Goal: Register for event/course

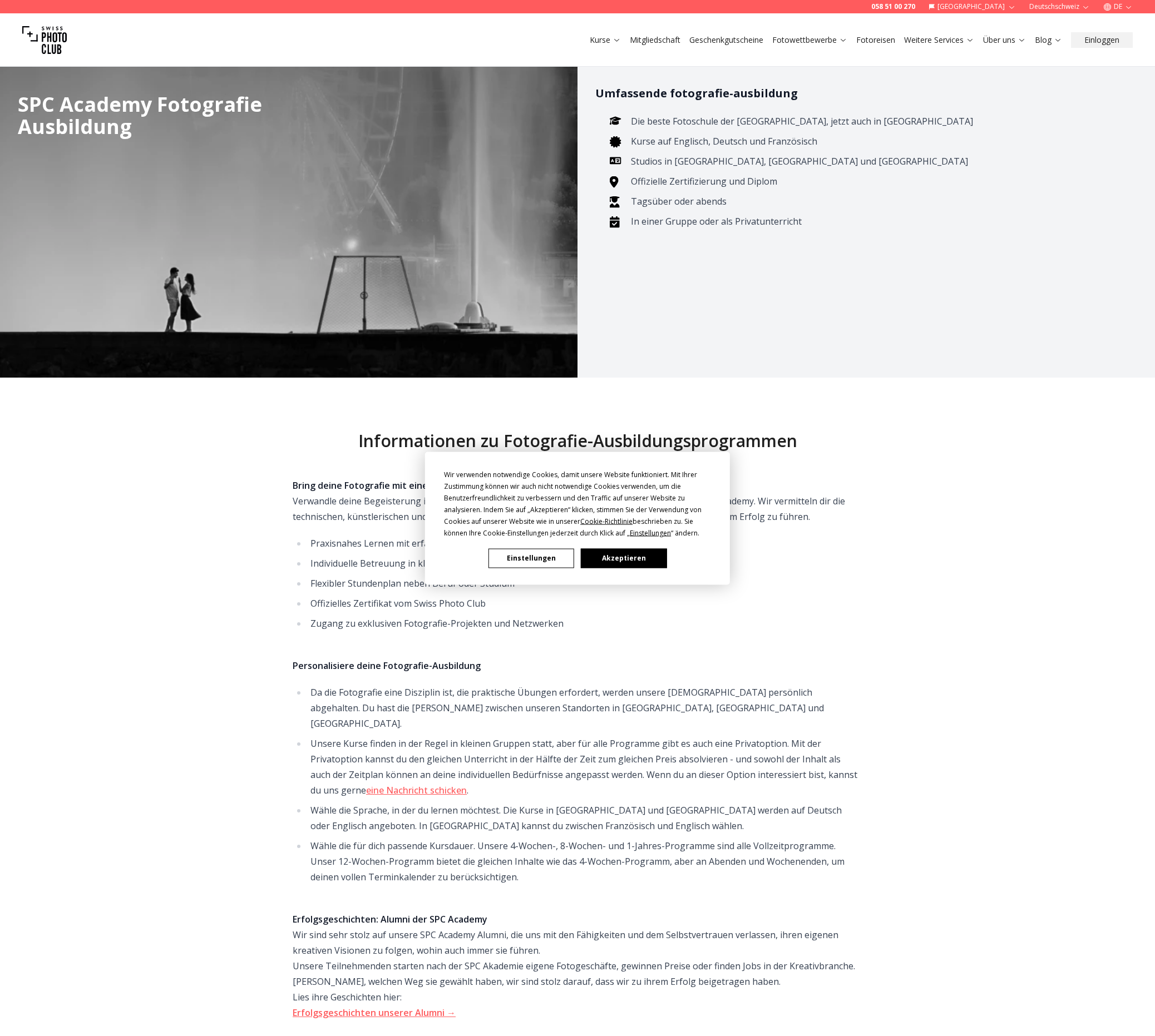
click at [622, 558] on button "Akzeptieren" at bounding box center [623, 557] width 86 height 20
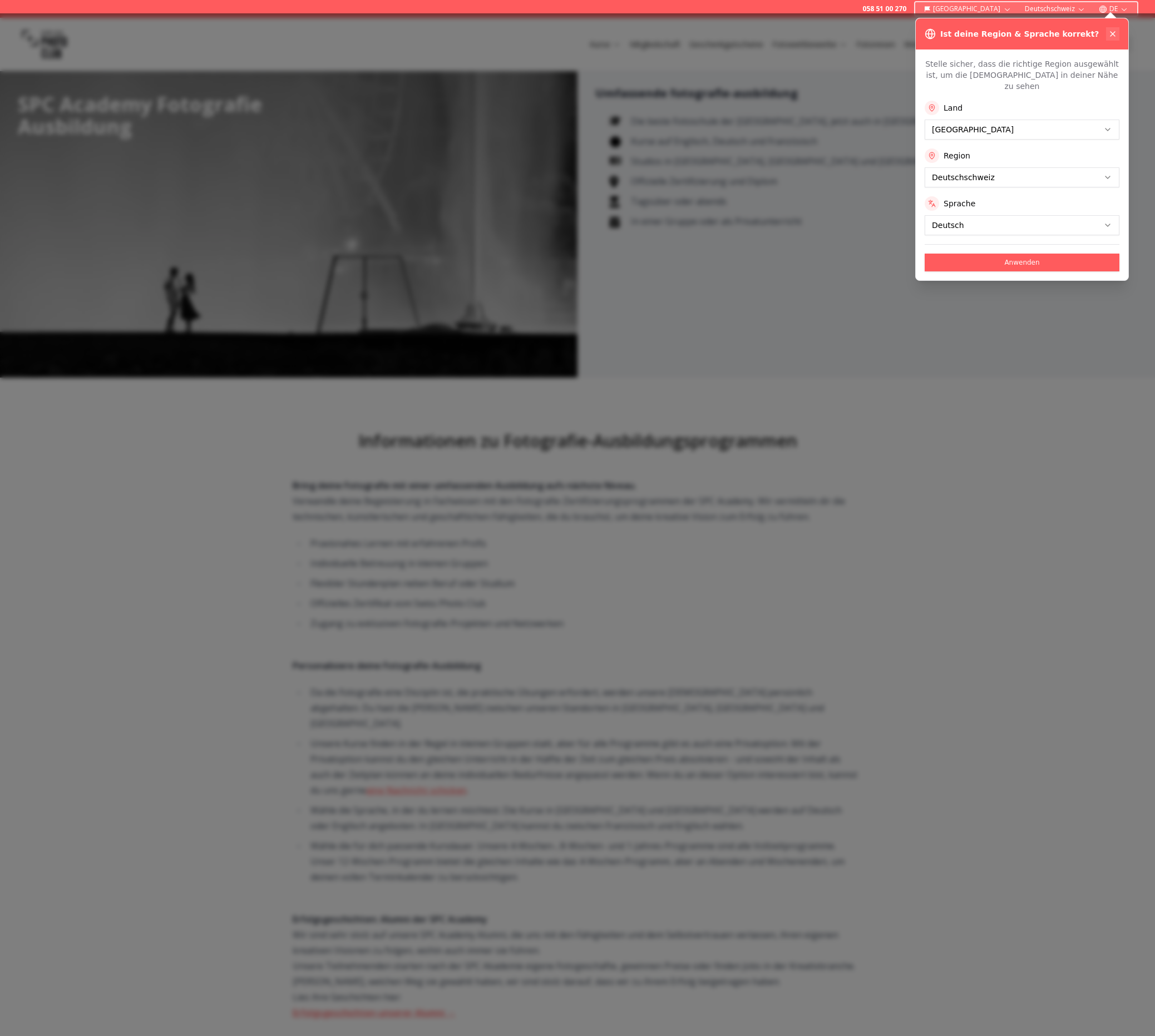
click at [1115, 29] on button at bounding box center [1113, 34] width 13 height 13
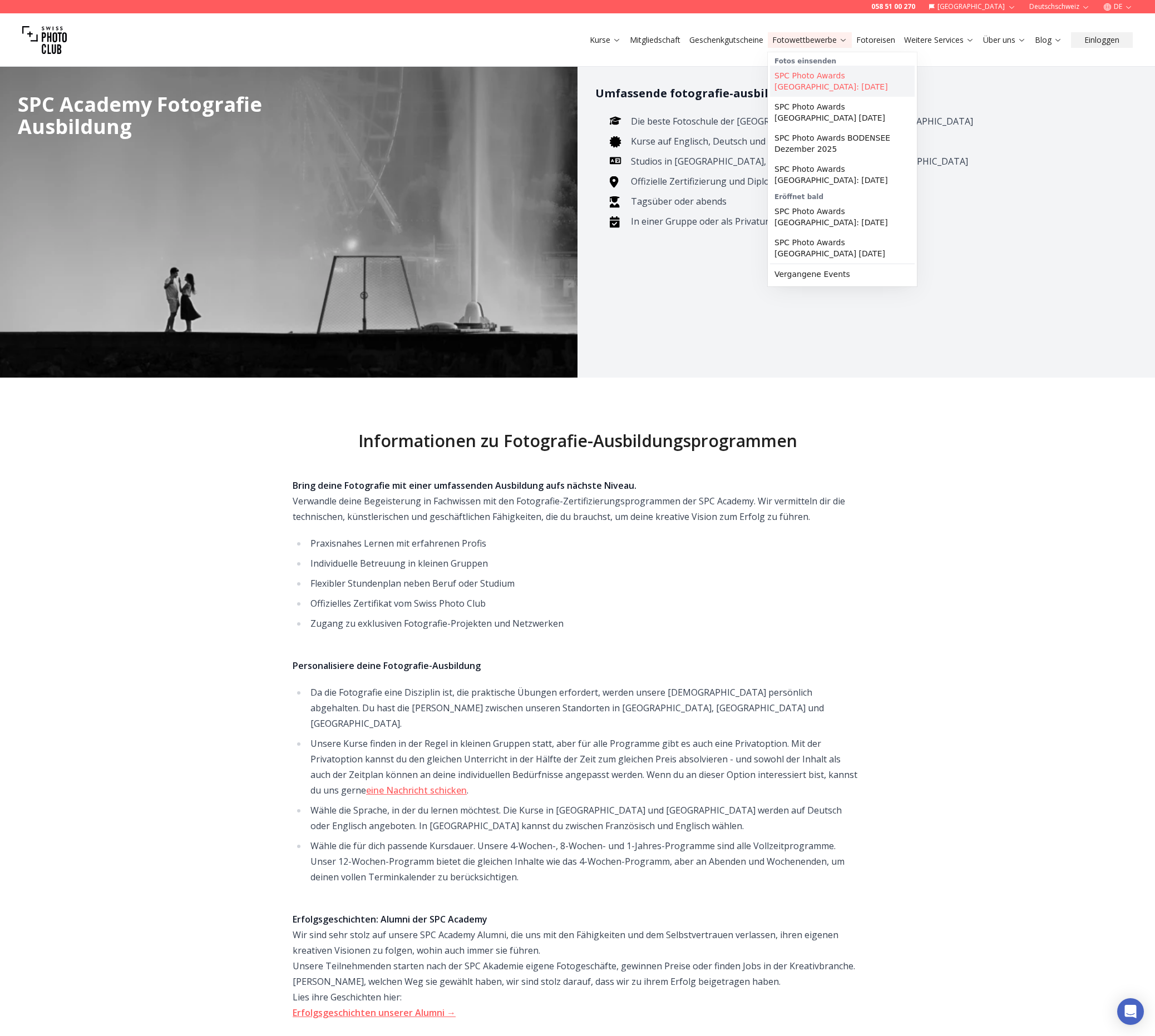
click at [826, 76] on link "SPC Photo Awards [GEOGRAPHIC_DATA]: [DATE]" at bounding box center [842, 81] width 145 height 31
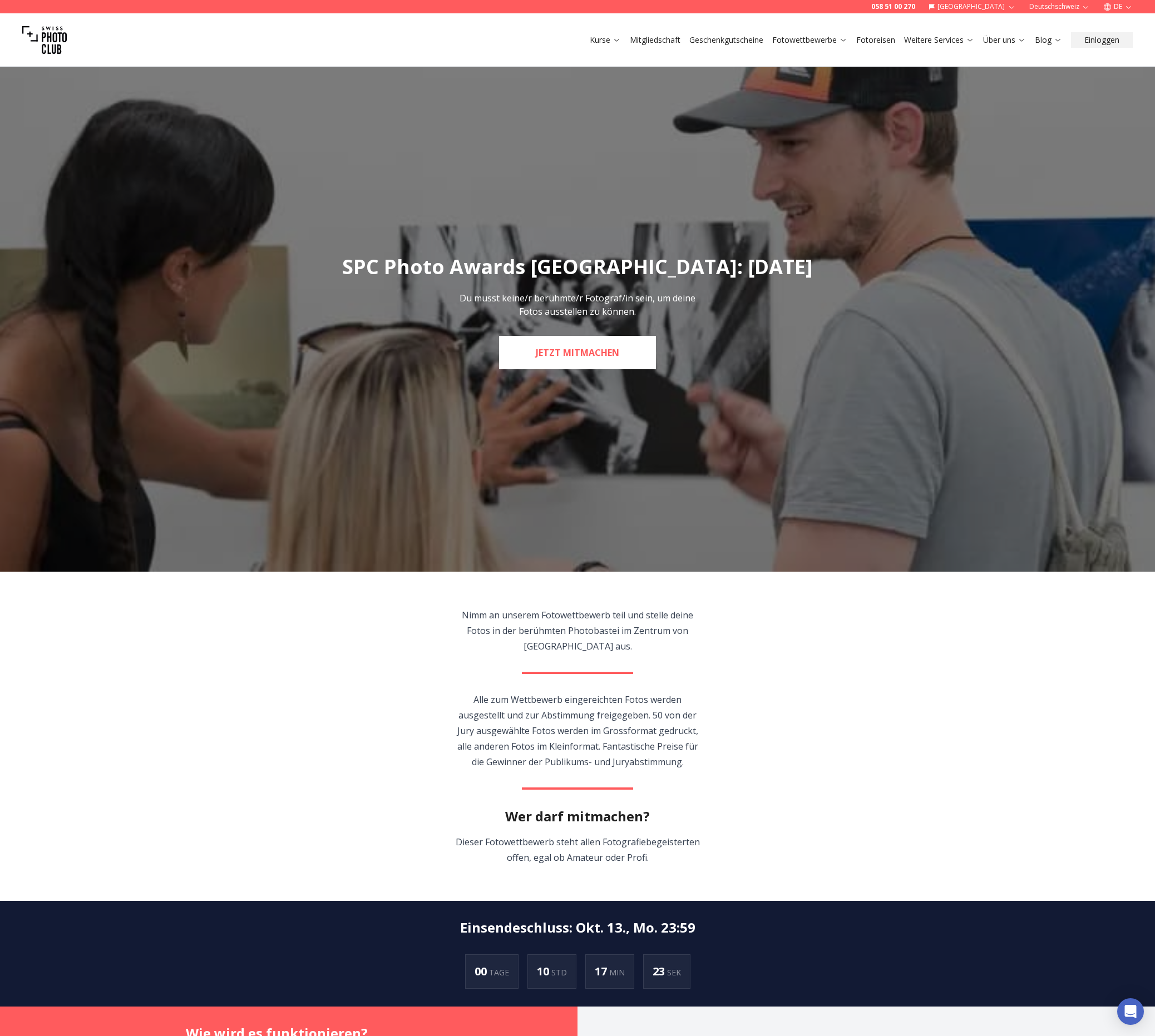
click at [598, 353] on link "JETZT MITMACHEN" at bounding box center [577, 352] width 157 height 33
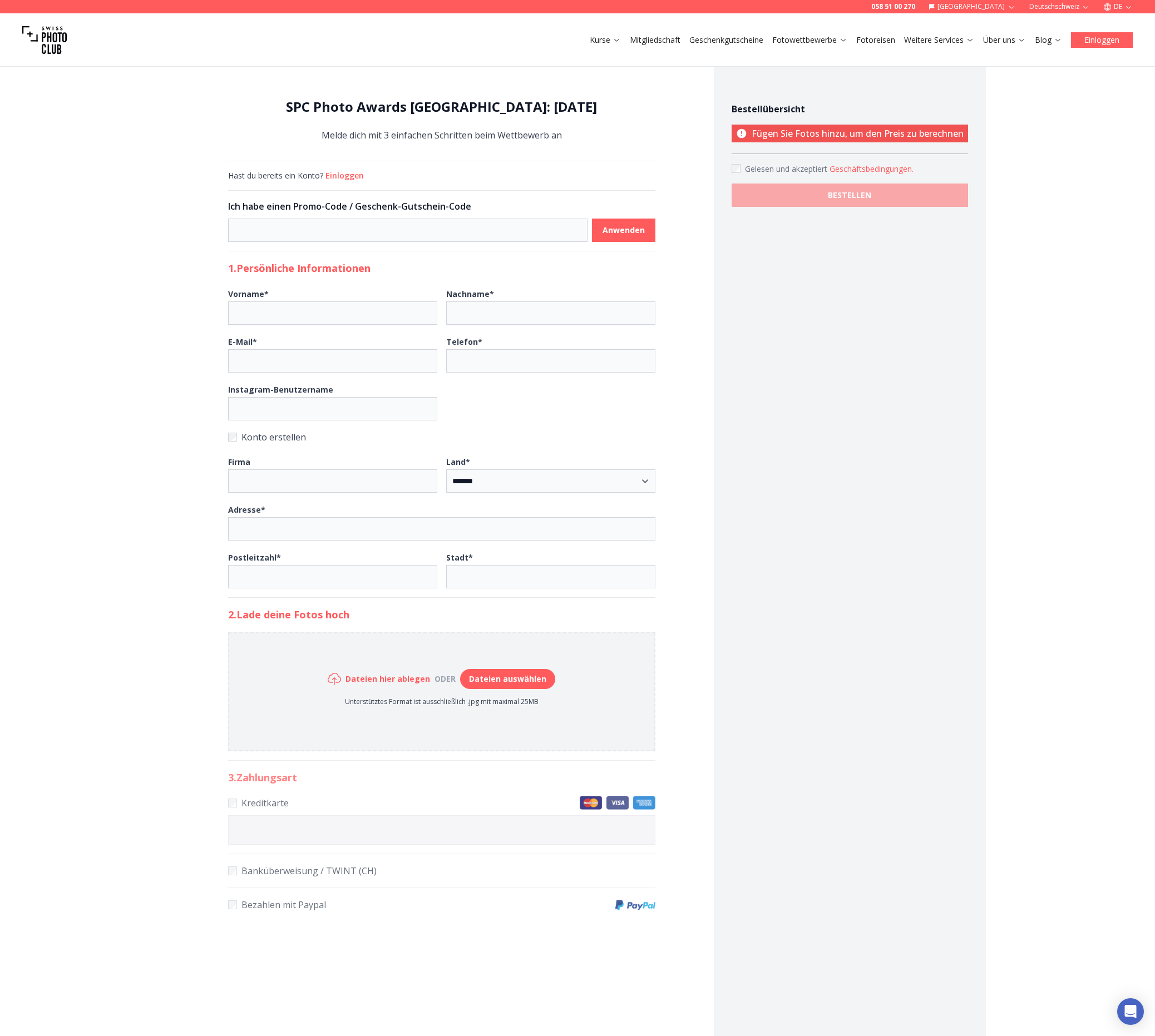
click at [1096, 40] on button "Einloggen" at bounding box center [1101, 39] width 62 height 16
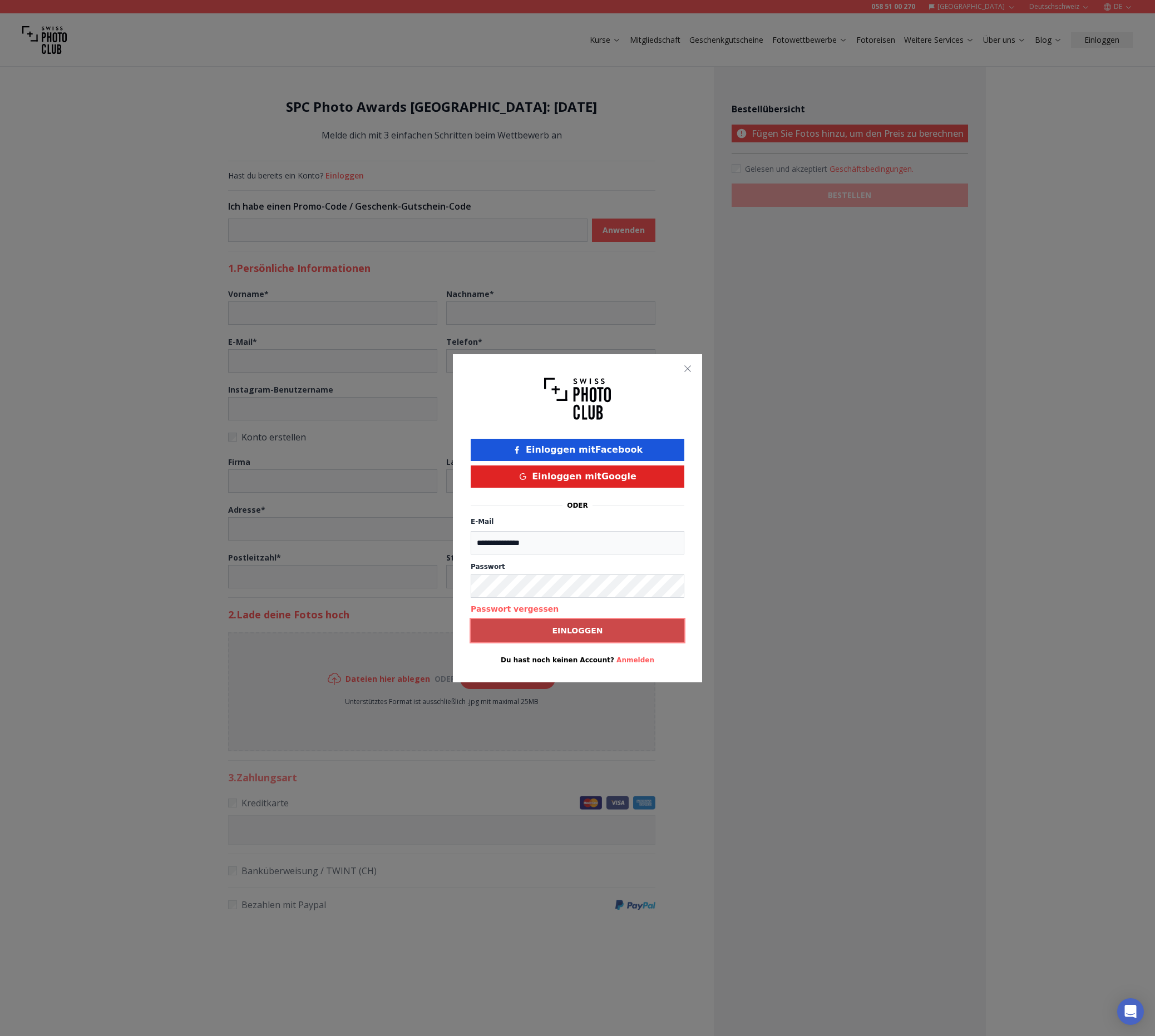
click at [592, 634] on b "Einloggen" at bounding box center [578, 631] width 51 height 11
